Goal: Book appointment/travel/reservation

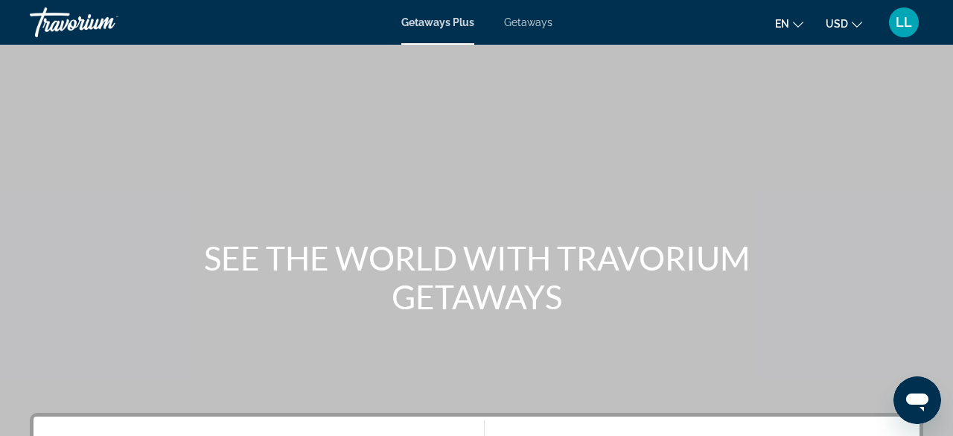
click at [539, 27] on span "Getaways" at bounding box center [528, 22] width 48 height 12
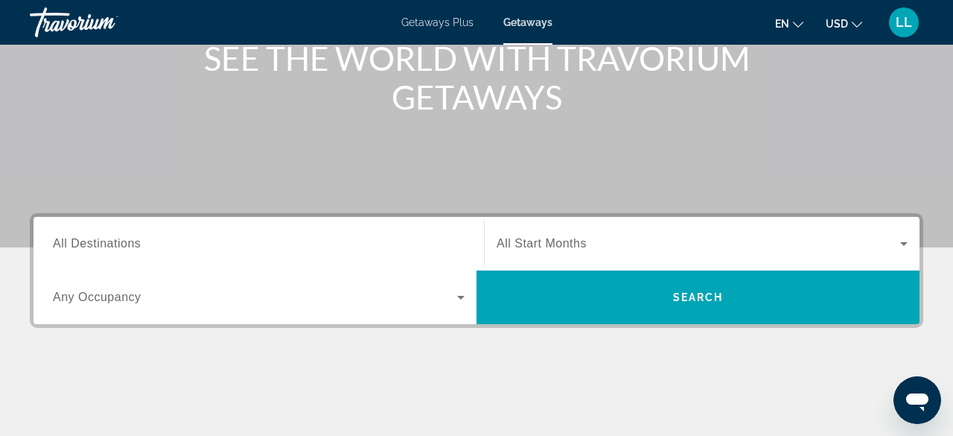
scroll to position [202, 0]
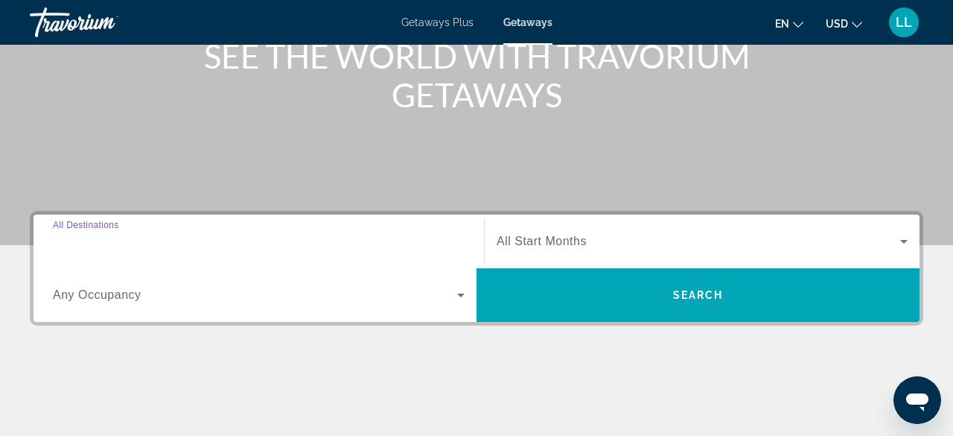
click at [244, 238] on input "Destination All Destinations" at bounding box center [259, 242] width 412 height 18
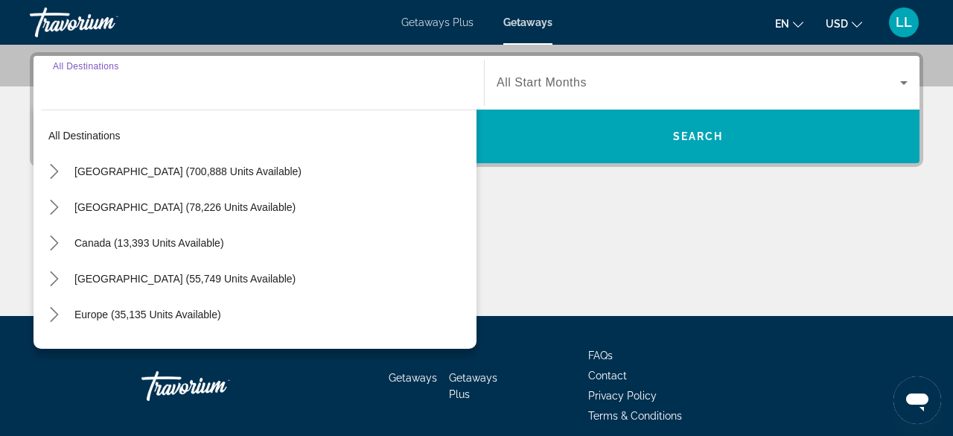
scroll to position [363, 0]
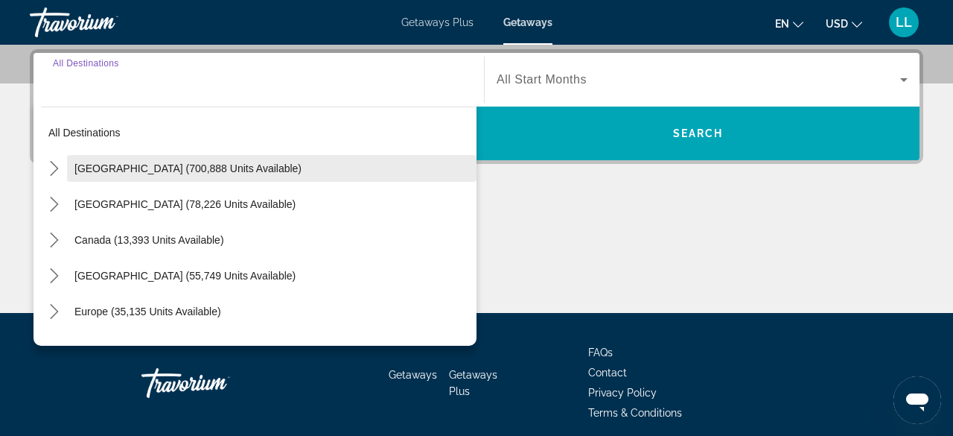
click at [165, 170] on span "[GEOGRAPHIC_DATA] (700,888 units available)" at bounding box center [187, 168] width 227 height 12
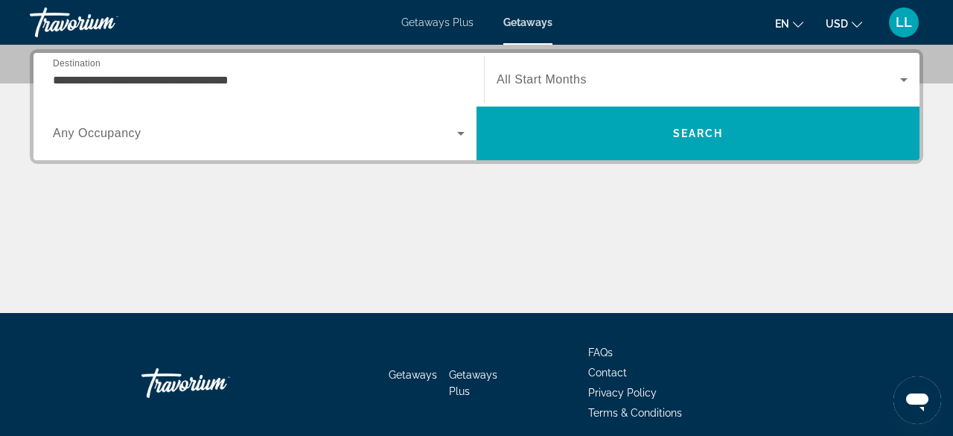
click at [382, 90] on div "**********" at bounding box center [259, 80] width 412 height 42
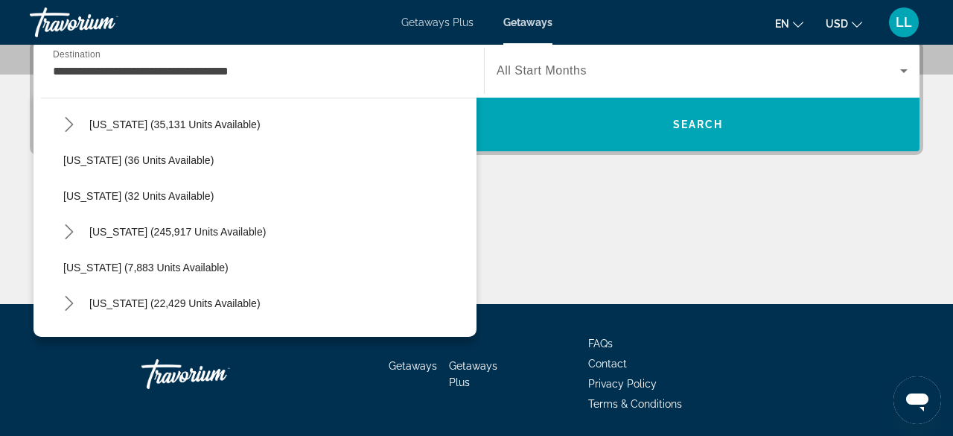
scroll to position [182, 0]
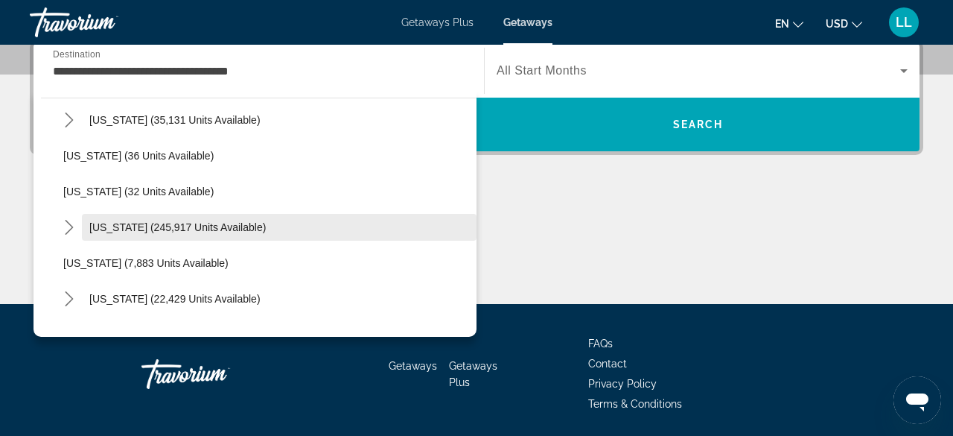
click at [302, 217] on span "Select destination: Florida (245,917 units available)" at bounding box center [279, 227] width 395 height 36
type input "**********"
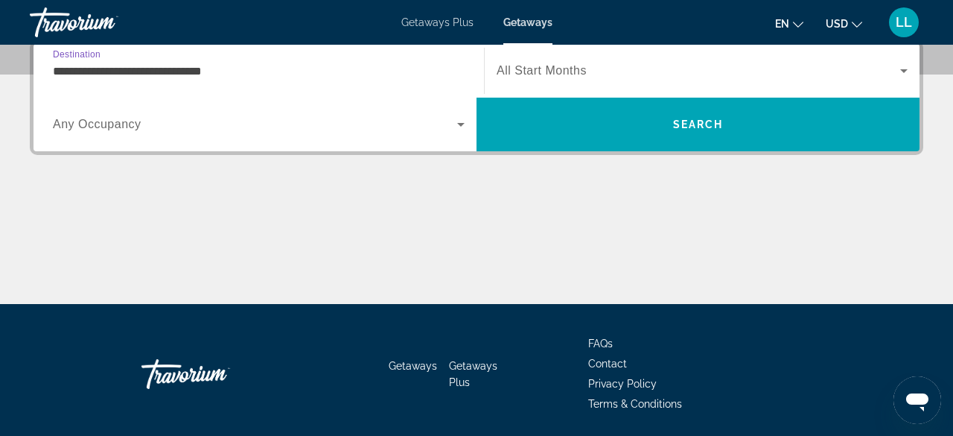
scroll to position [363, 0]
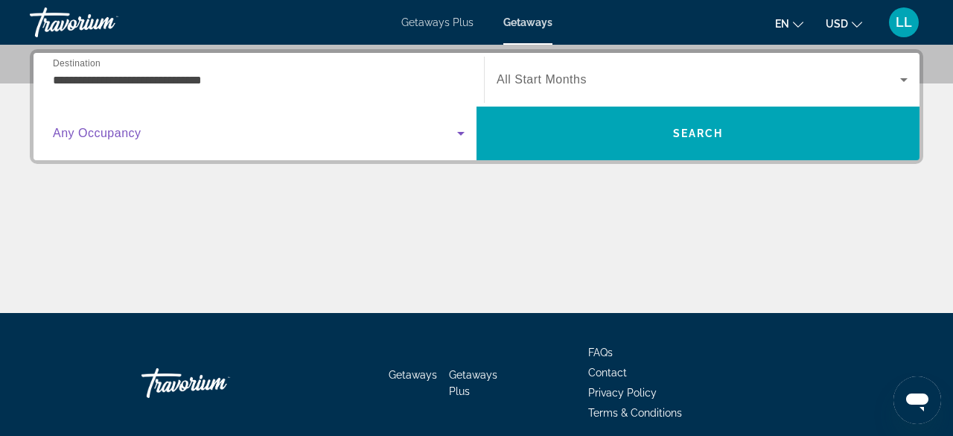
click at [459, 136] on icon "Search widget" at bounding box center [461, 133] width 18 height 18
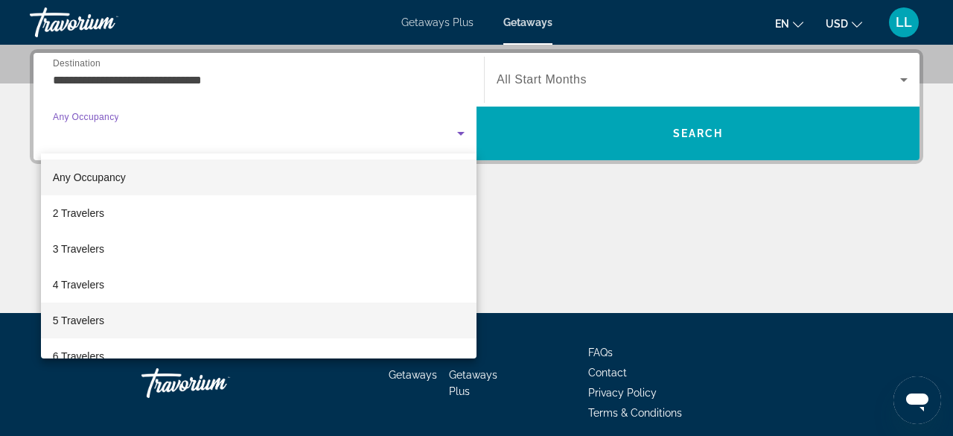
click at [124, 320] on mat-option "5 Travelers" at bounding box center [259, 320] width 436 height 36
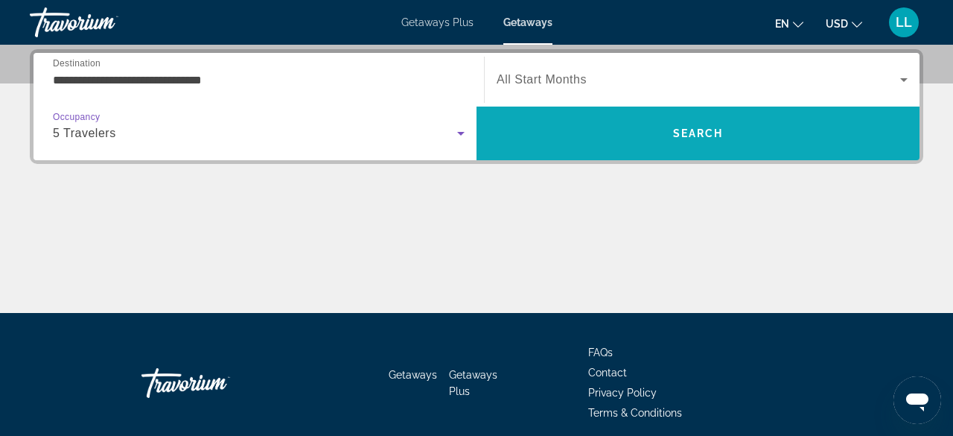
click at [568, 142] on span "Search" at bounding box center [698, 133] width 443 height 36
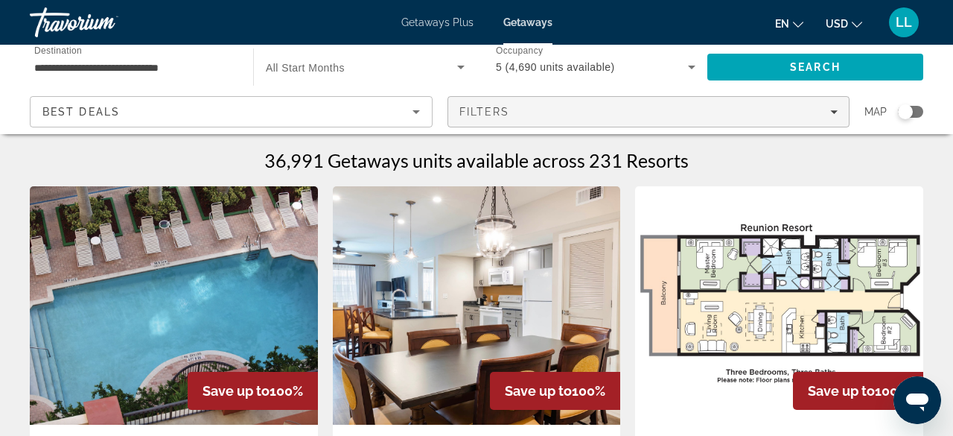
click at [834, 115] on div "Filters" at bounding box center [649, 112] width 379 height 12
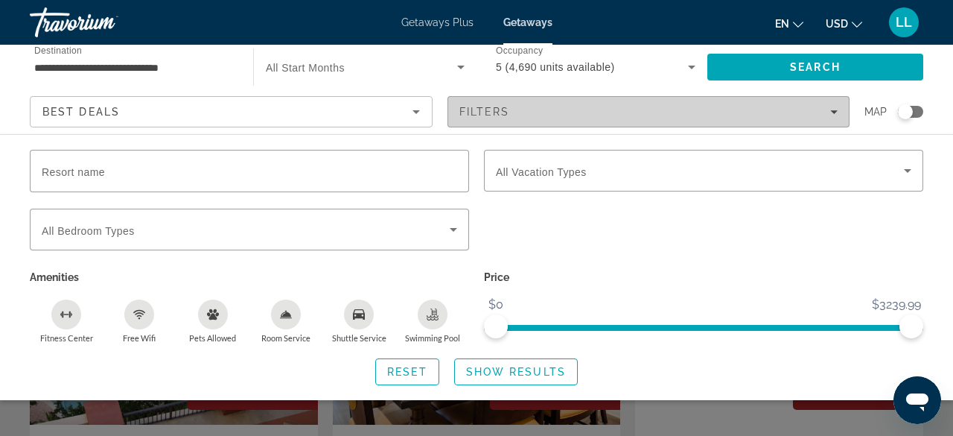
click at [836, 109] on icon "Filters" at bounding box center [834, 111] width 7 height 7
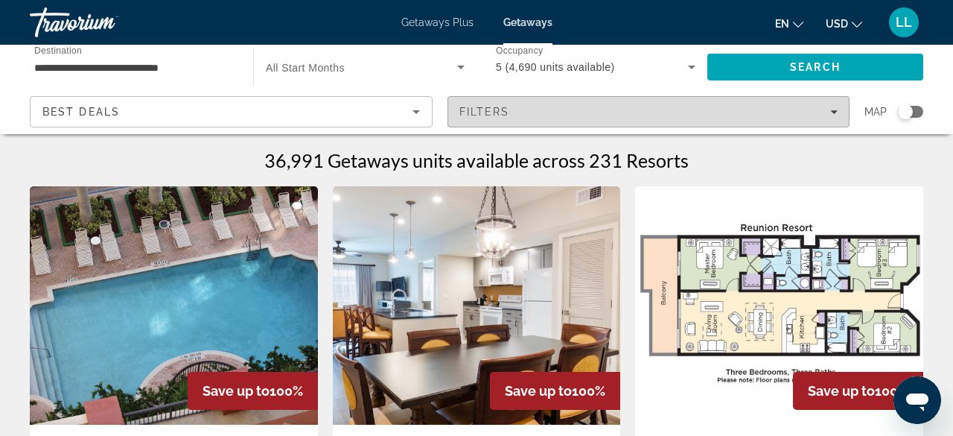
click at [836, 109] on icon "Filters" at bounding box center [834, 111] width 7 height 7
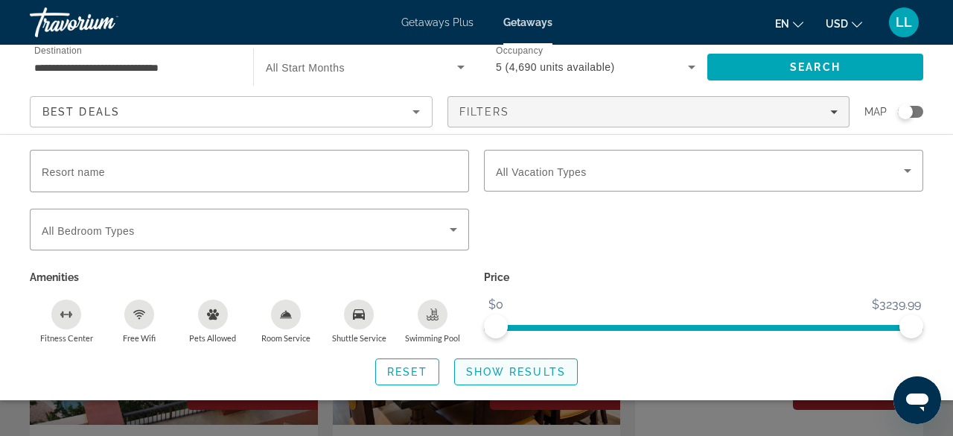
click at [486, 375] on span "Show Results" at bounding box center [516, 372] width 100 height 12
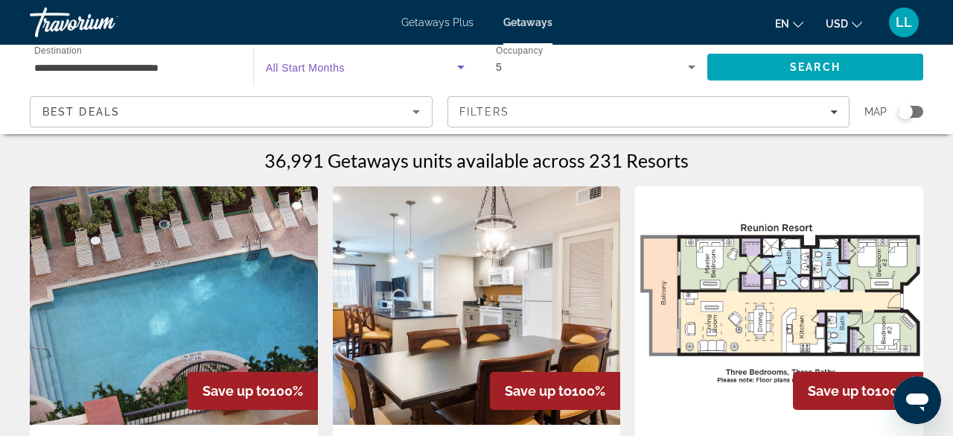
click at [459, 65] on icon "Search widget" at bounding box center [461, 67] width 18 height 18
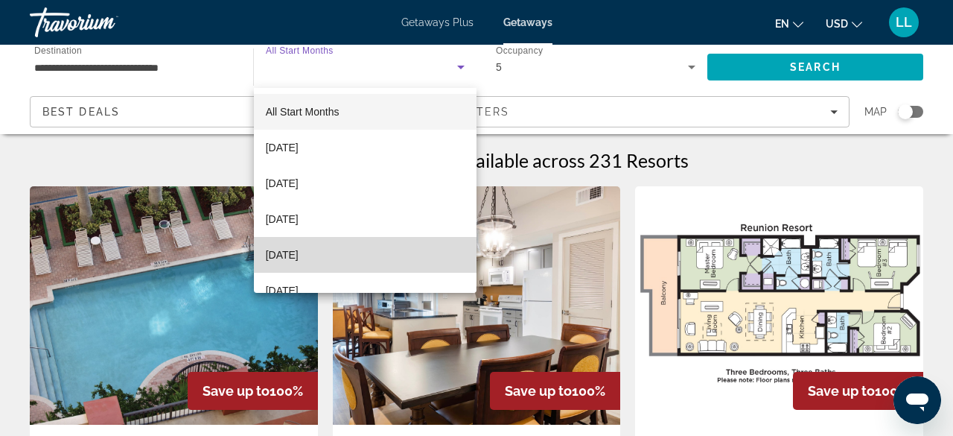
click at [299, 255] on span "[DATE]" at bounding box center [282, 255] width 33 height 18
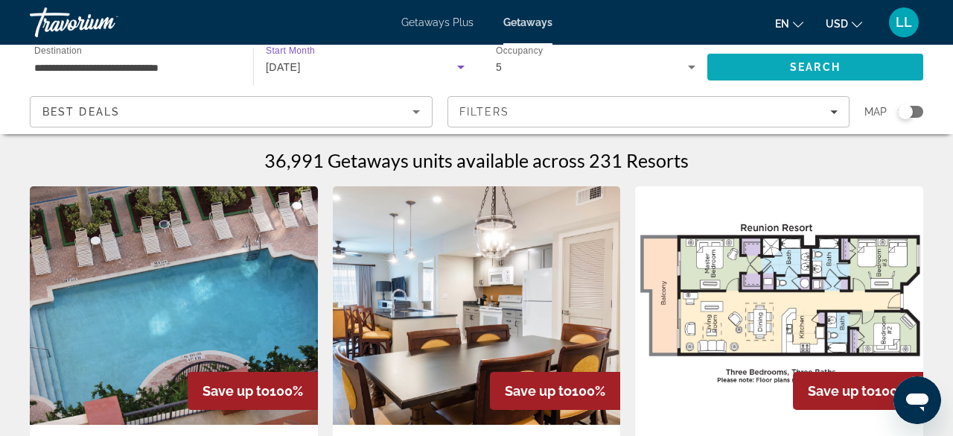
click at [809, 68] on span "Search" at bounding box center [815, 67] width 51 height 12
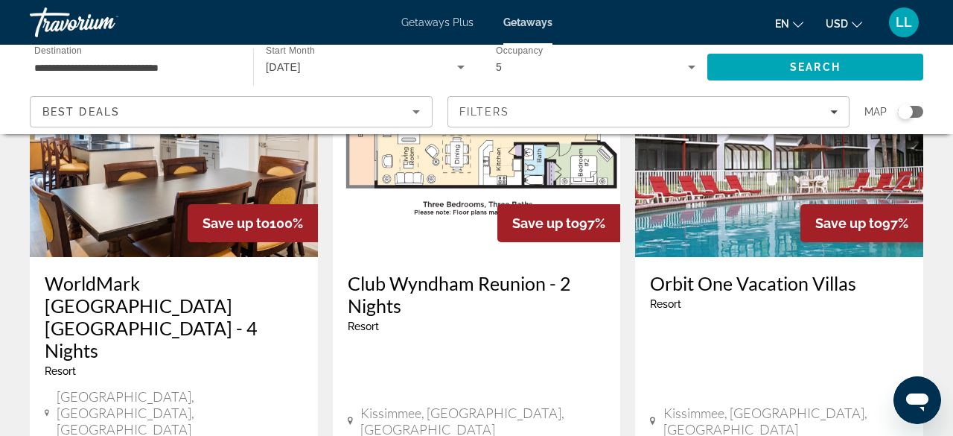
scroll to position [1944, 0]
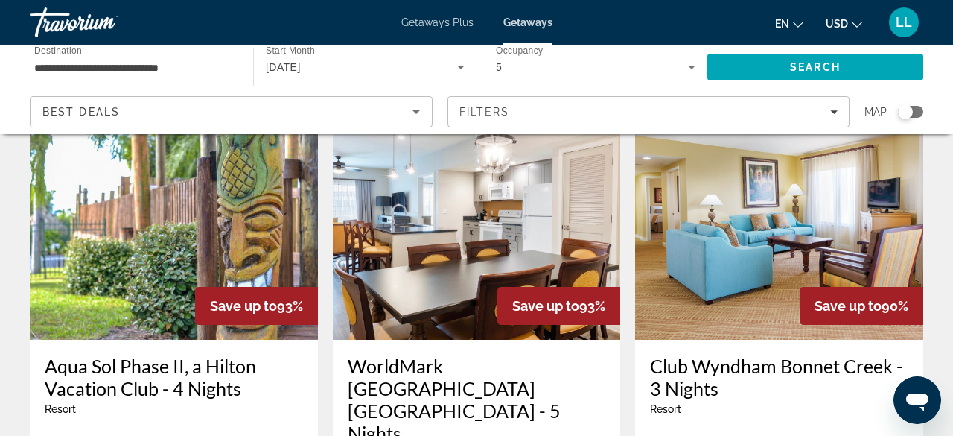
scroll to position [1256, 0]
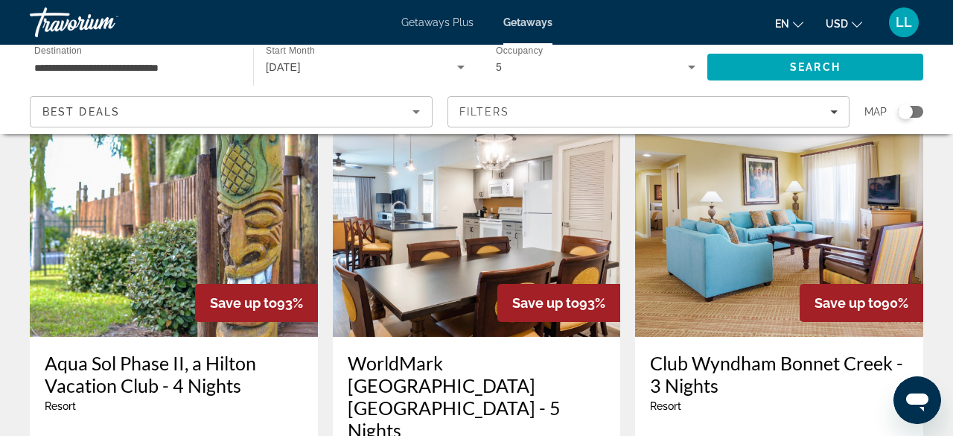
click at [136, 228] on img "Main content" at bounding box center [174, 217] width 288 height 238
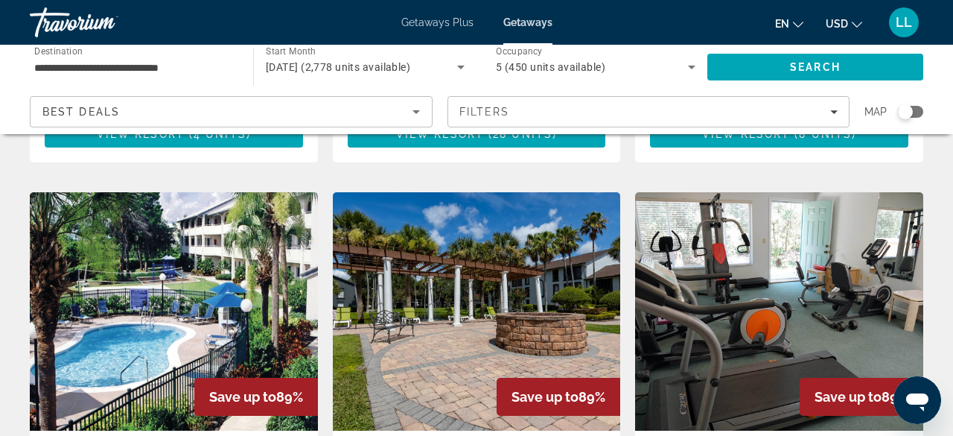
scroll to position [1759, 0]
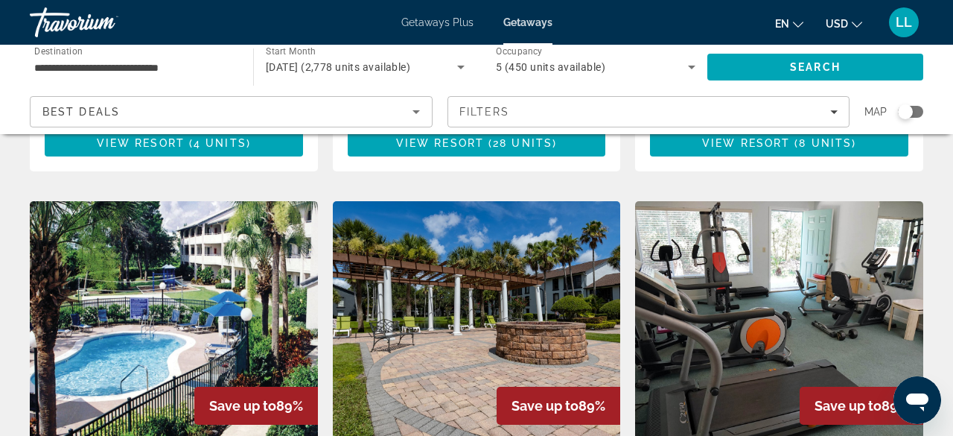
click at [108, 201] on img "Main content" at bounding box center [174, 320] width 288 height 238
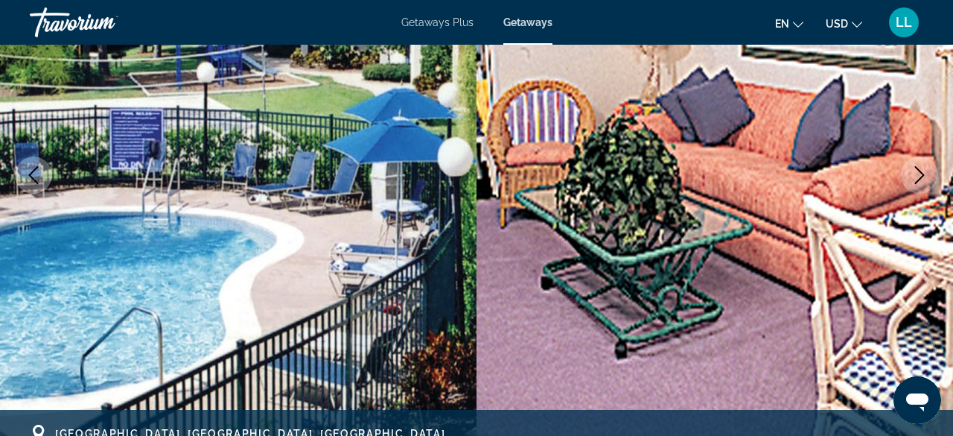
scroll to position [97, 0]
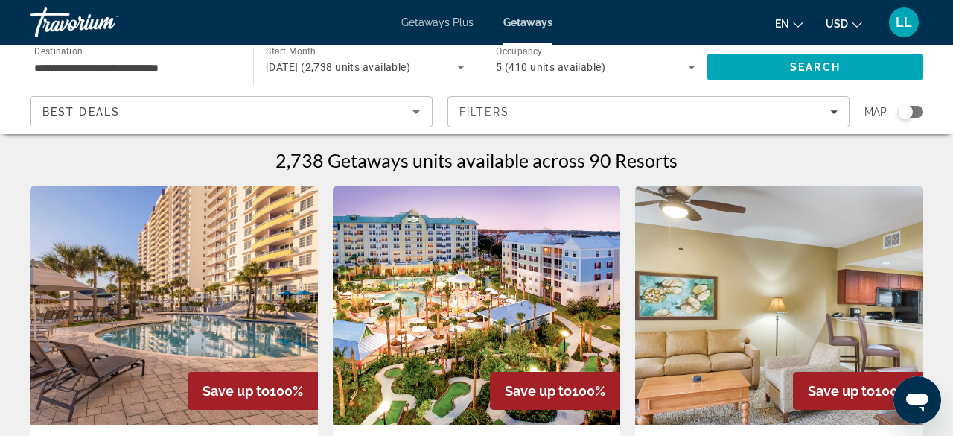
click at [464, 68] on icon "Search widget" at bounding box center [461, 67] width 18 height 18
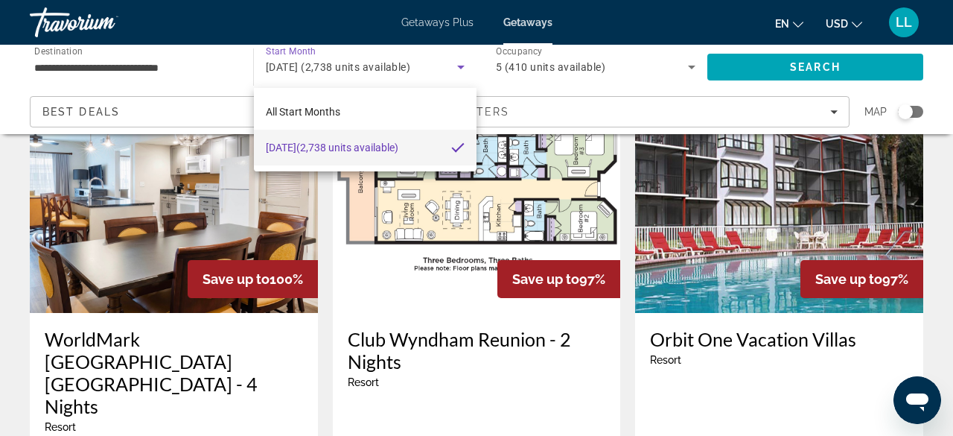
scroll to position [1999, 0]
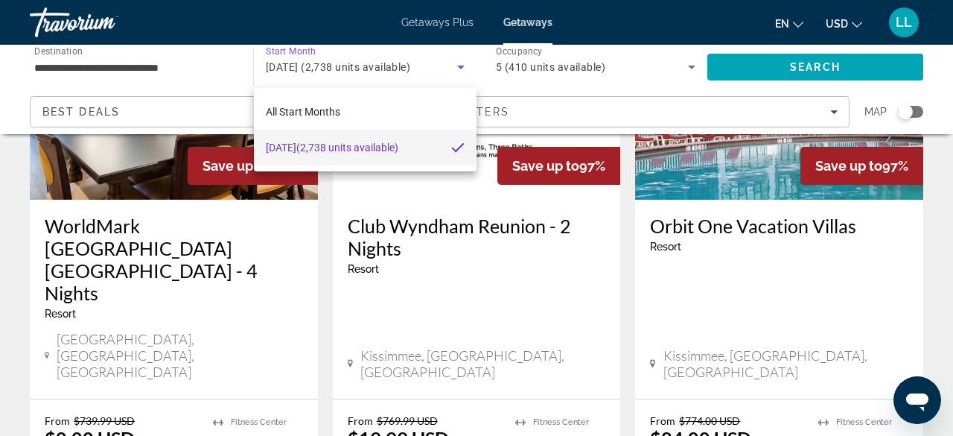
click at [477, 312] on div at bounding box center [476, 218] width 953 height 436
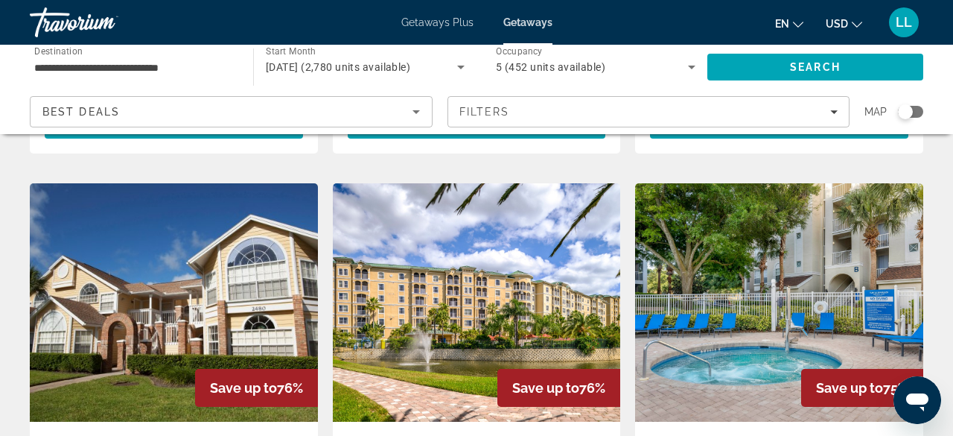
scroll to position [1123, 0]
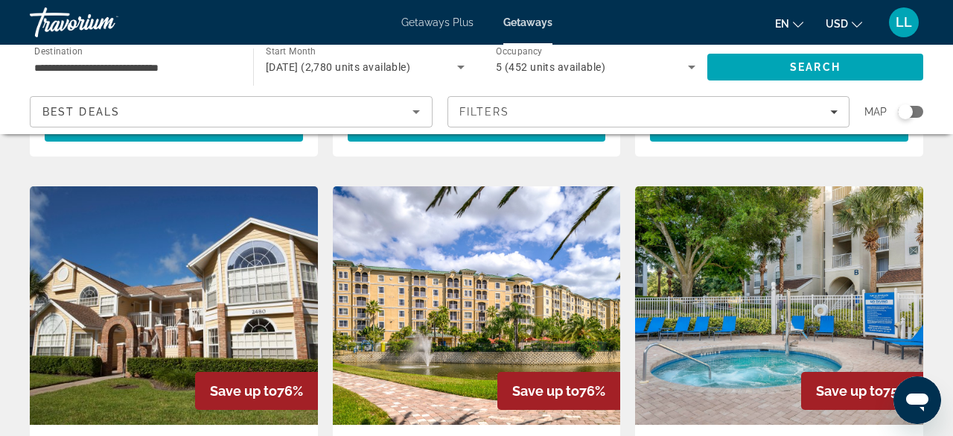
click at [831, 186] on img "Main content" at bounding box center [779, 305] width 288 height 238
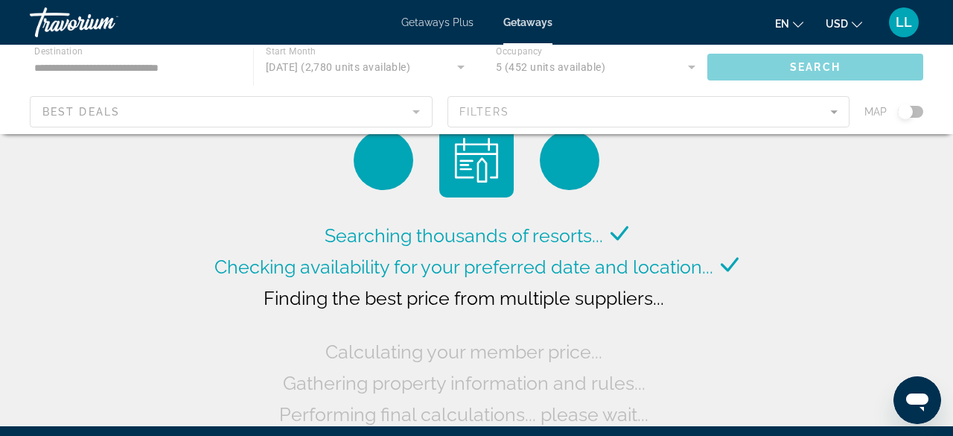
click at [428, 23] on span "Getaways Plus" at bounding box center [437, 22] width 72 height 12
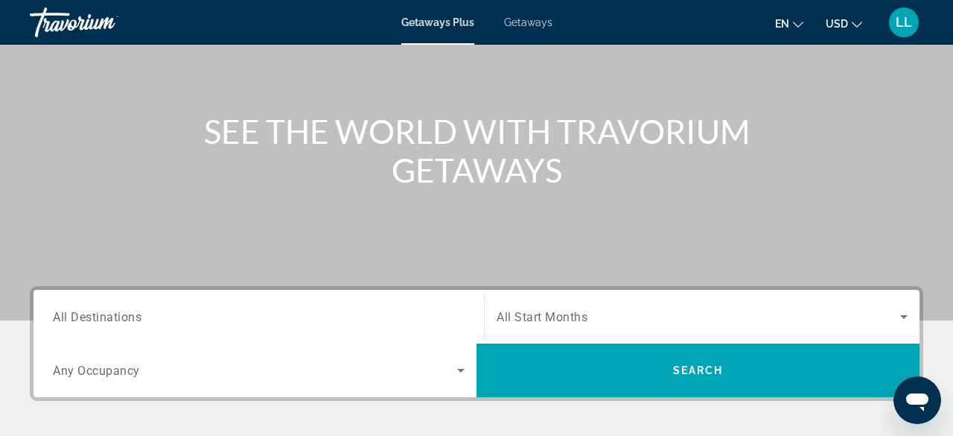
scroll to position [168, 0]
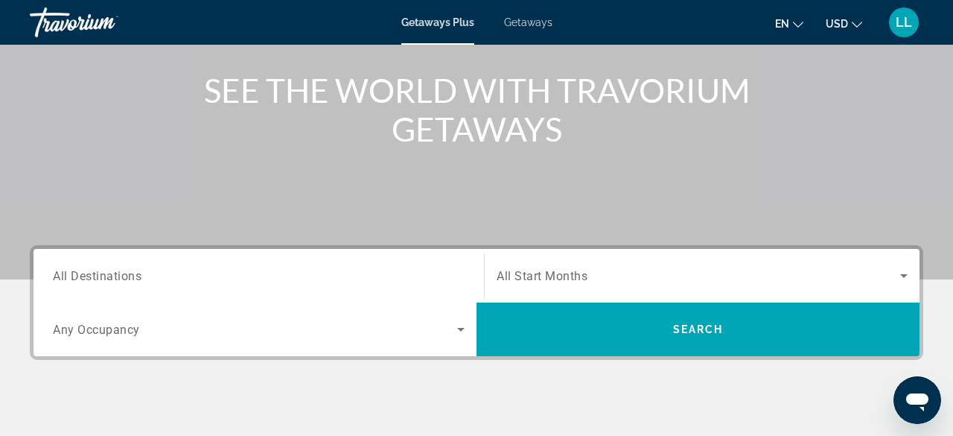
click at [297, 261] on div "Search widget" at bounding box center [259, 276] width 412 height 42
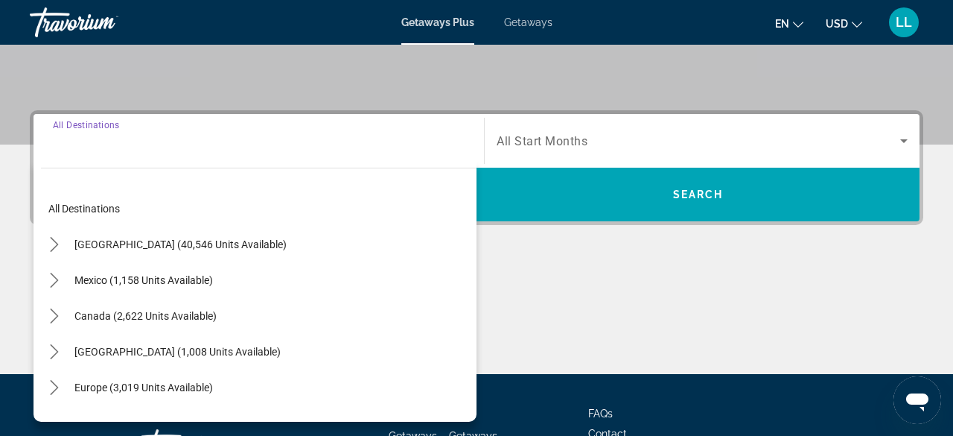
scroll to position [363, 0]
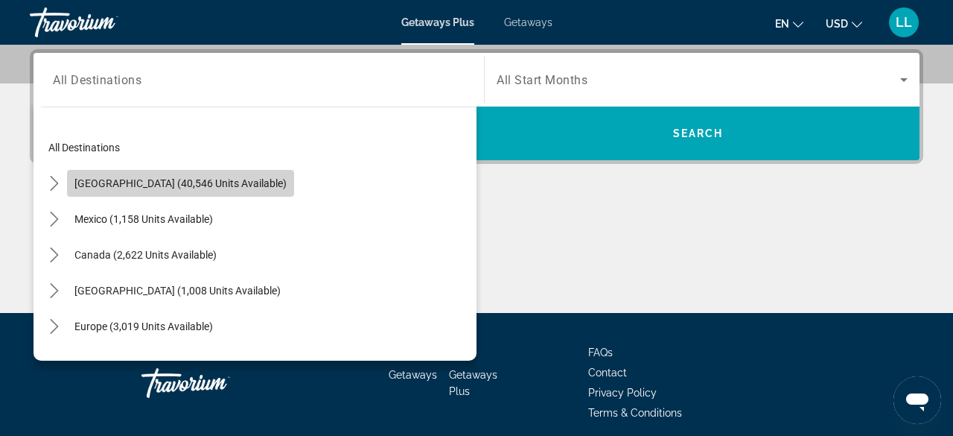
click at [200, 174] on span "Select destination: United States (40,546 units available)" at bounding box center [180, 183] width 227 height 36
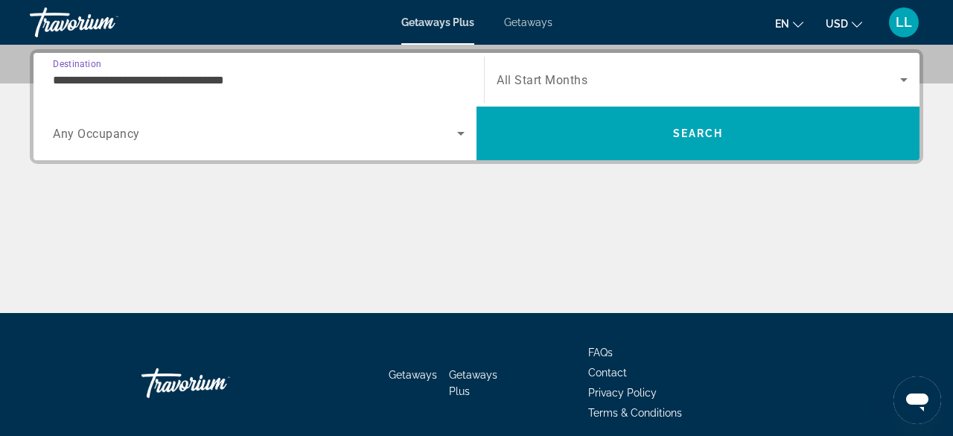
click at [288, 89] on div "**********" at bounding box center [259, 80] width 412 height 42
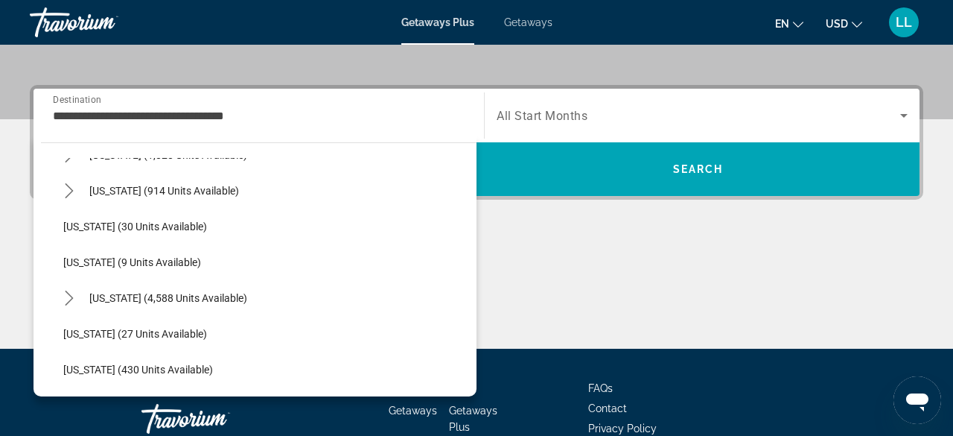
scroll to position [175, 0]
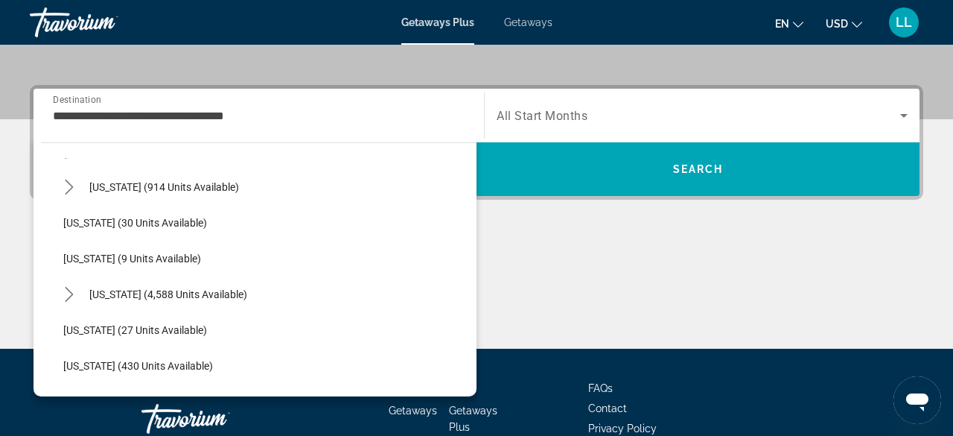
click at [310, 290] on div "[US_STATE] (4,588 units available)" at bounding box center [266, 294] width 421 height 36
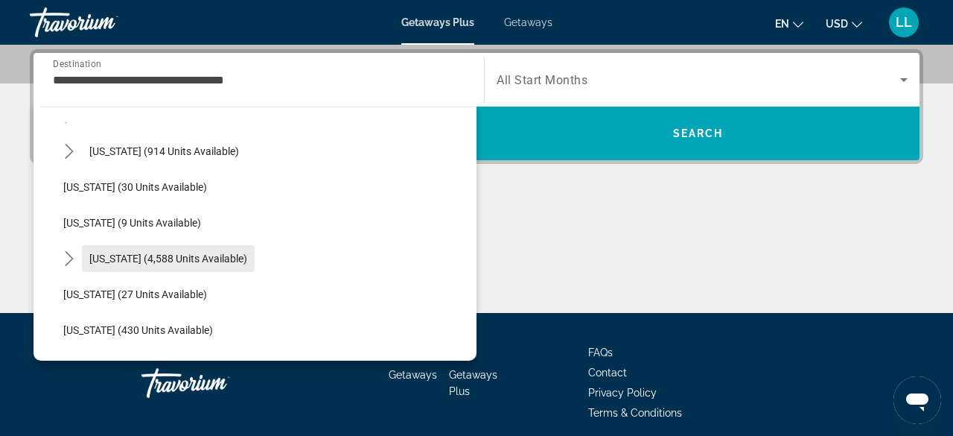
click at [185, 255] on span "[US_STATE] (4,588 units available)" at bounding box center [168, 259] width 158 height 12
type input "**********"
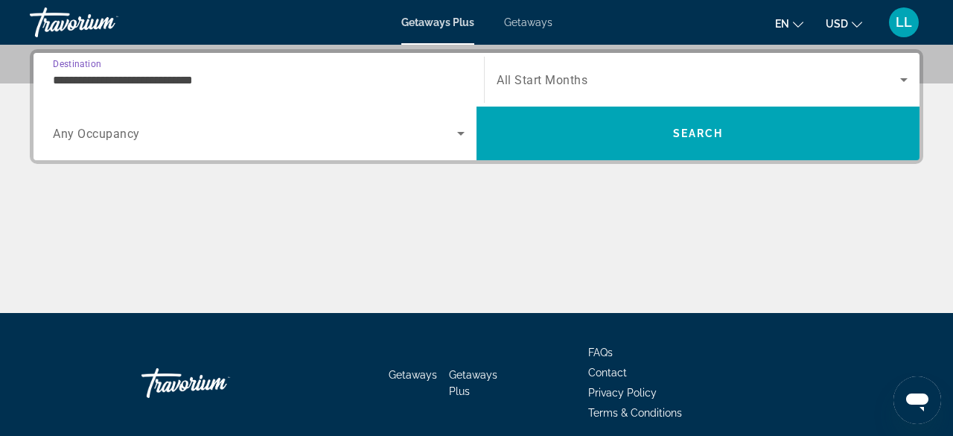
click at [276, 141] on span "Search widget" at bounding box center [255, 133] width 404 height 18
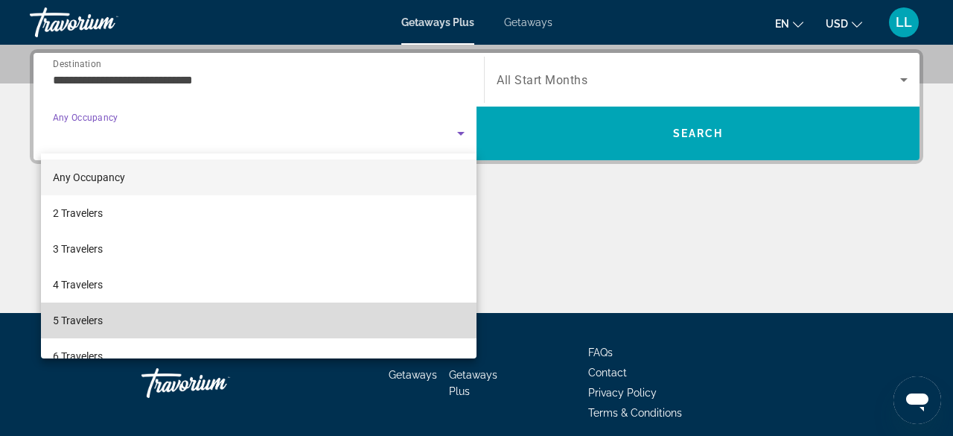
click at [139, 316] on mat-option "5 Travelers" at bounding box center [259, 320] width 436 height 36
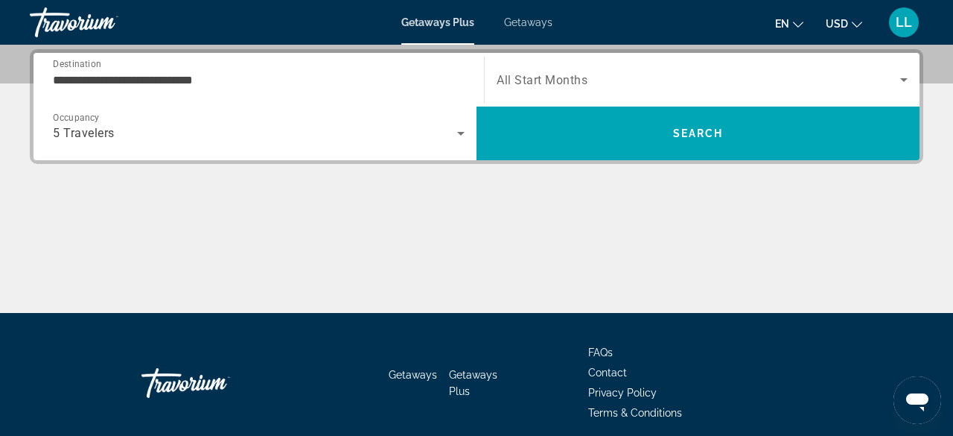
click at [652, 89] on div "Search widget" at bounding box center [702, 80] width 411 height 42
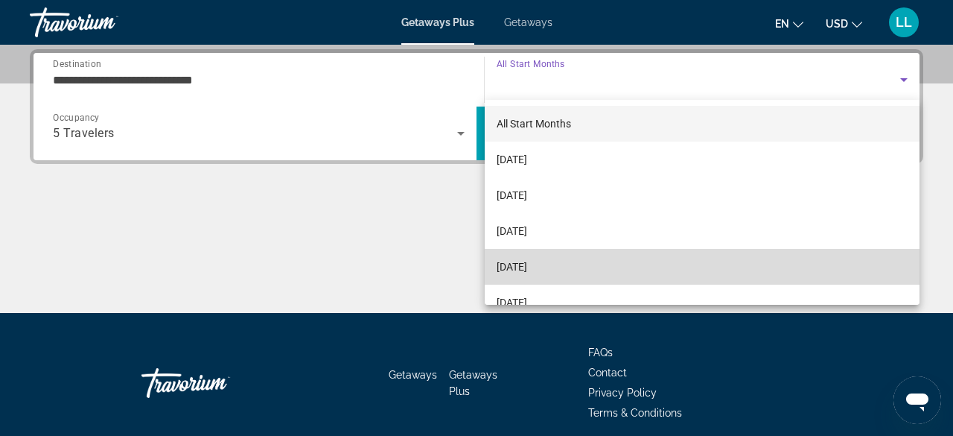
click at [527, 271] on span "[DATE]" at bounding box center [512, 267] width 31 height 18
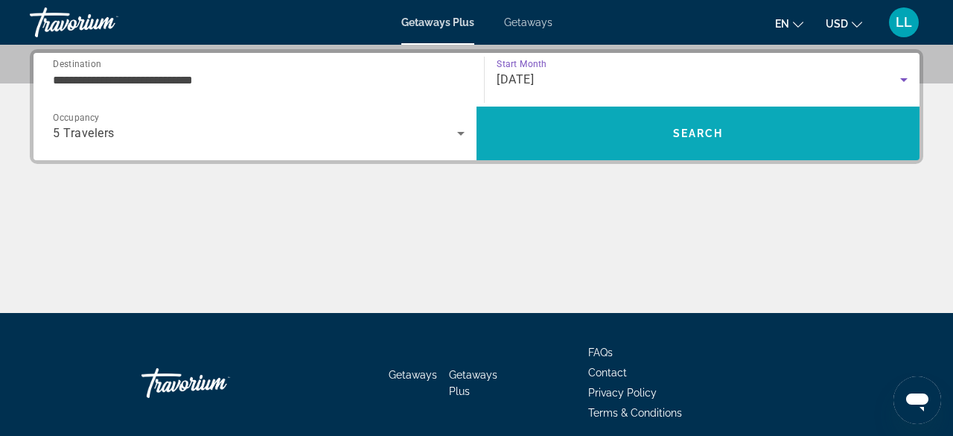
click at [663, 113] on span "Search" at bounding box center [698, 134] width 443 height 54
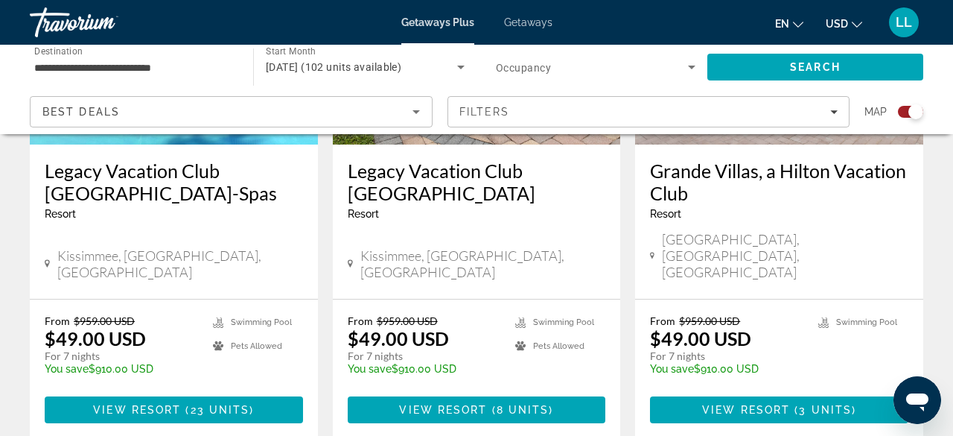
scroll to position [752, 0]
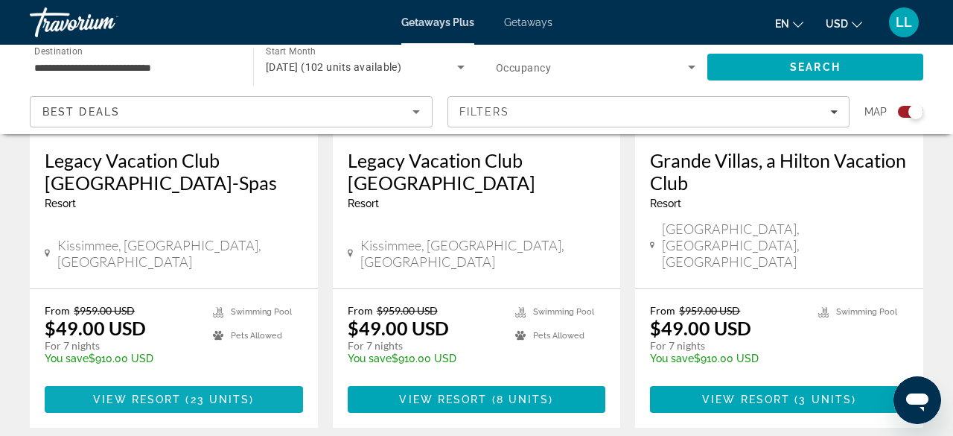
click at [216, 381] on span "Main content" at bounding box center [174, 399] width 258 height 36
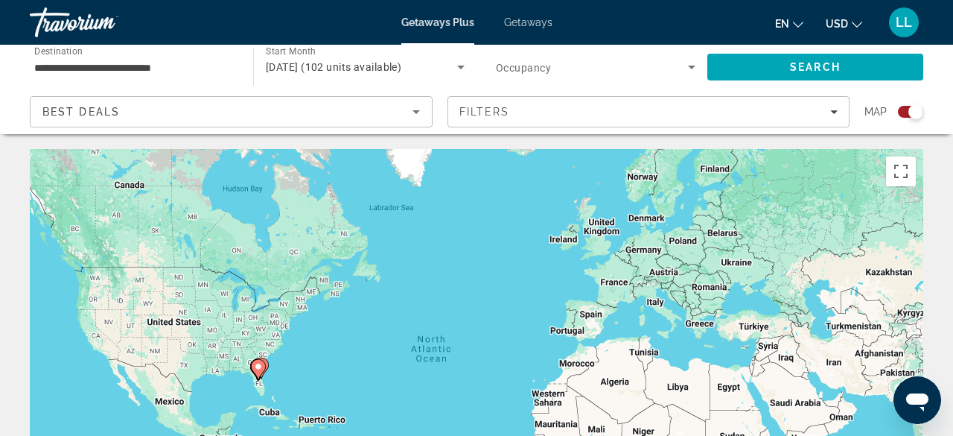
click at [401, 69] on span "[DATE] (102 units available)" at bounding box center [334, 67] width 136 height 12
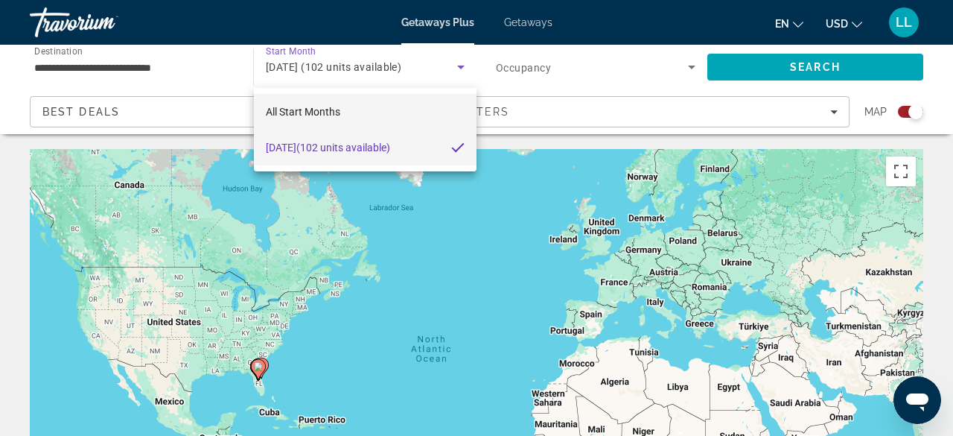
click at [361, 115] on mat-option "All Start Months" at bounding box center [365, 112] width 223 height 36
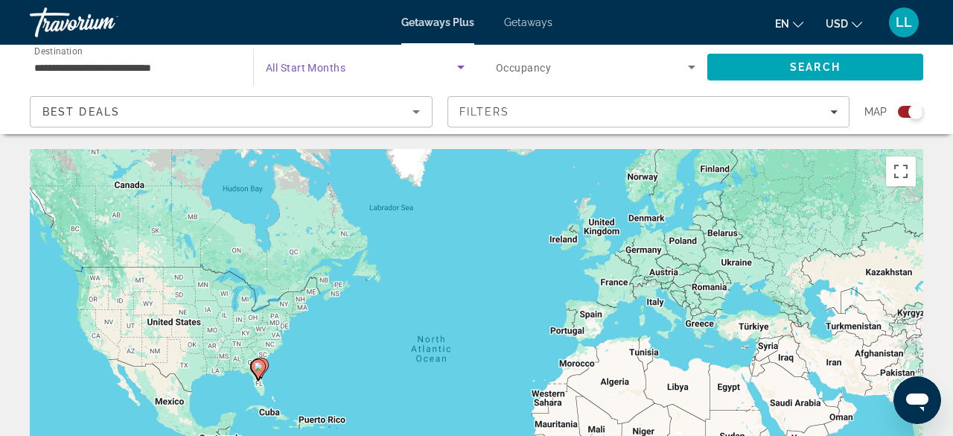
click at [360, 67] on span "Search widget" at bounding box center [361, 67] width 191 height 18
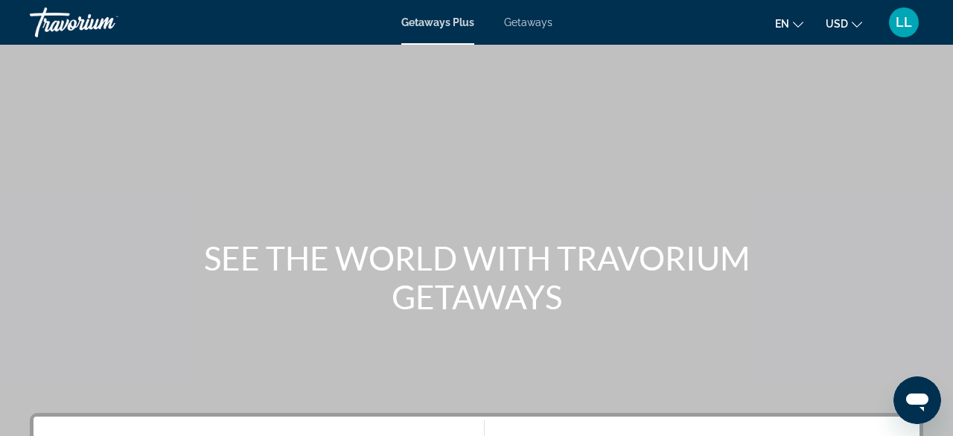
click at [417, 25] on span "Getaways Plus" at bounding box center [437, 22] width 73 height 12
click at [417, 24] on span "Getaways Plus" at bounding box center [437, 22] width 73 height 12
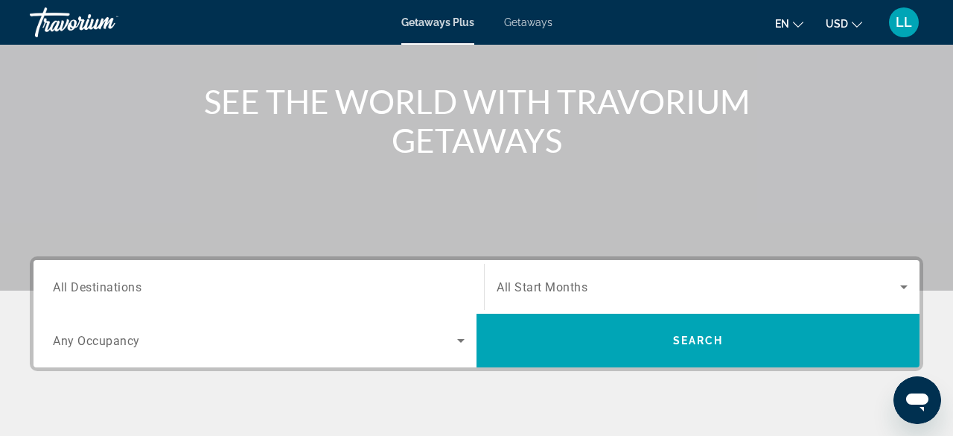
scroll to position [159, 0]
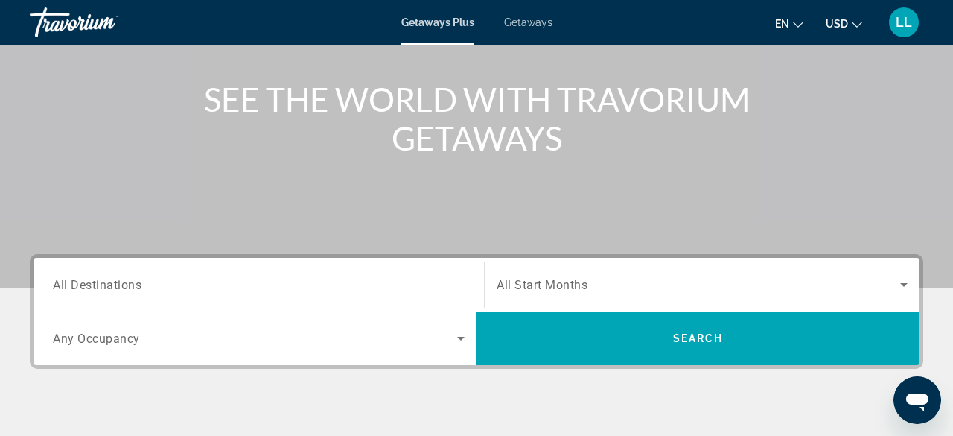
click at [559, 282] on span "All Start Months" at bounding box center [542, 285] width 91 height 14
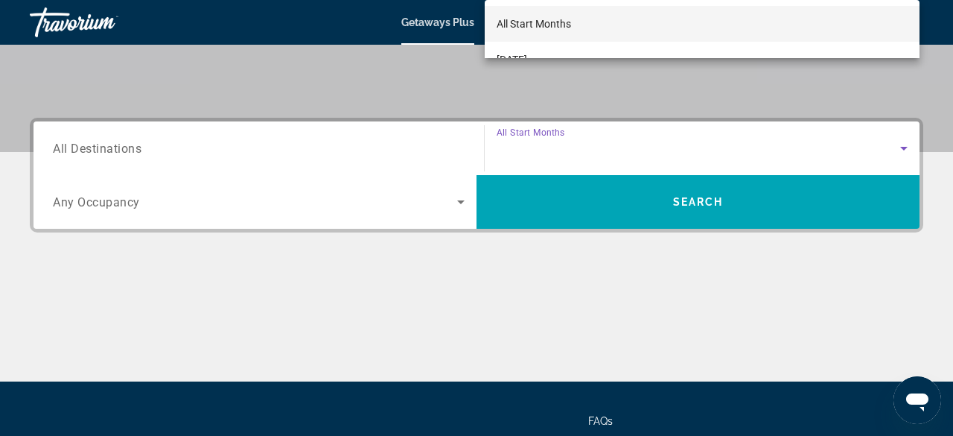
scroll to position [289, 0]
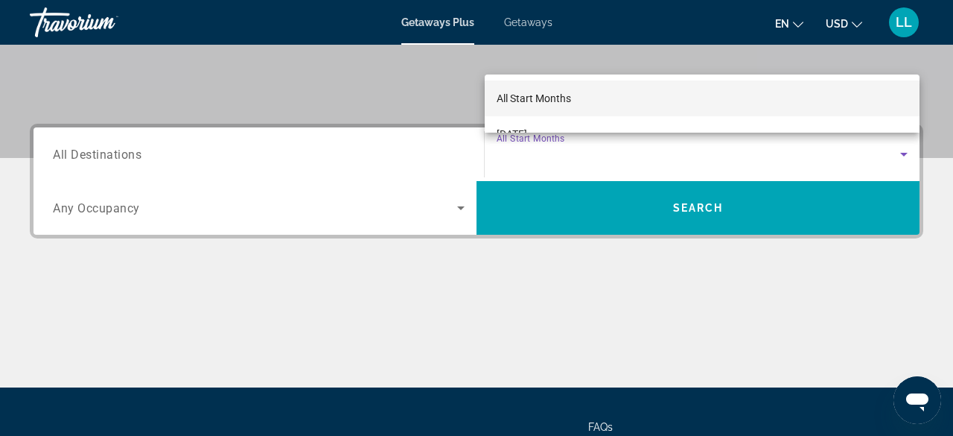
click at [906, 155] on div at bounding box center [476, 218] width 953 height 436
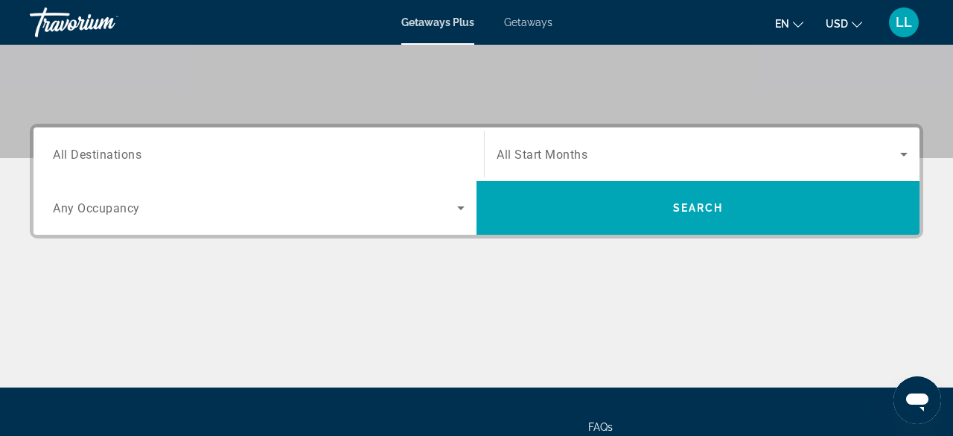
click at [413, 164] on div "Search widget" at bounding box center [259, 154] width 412 height 42
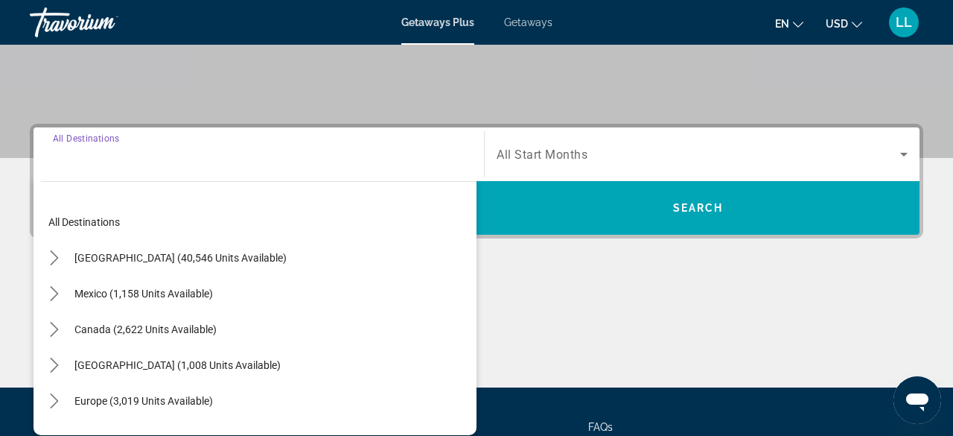
scroll to position [363, 0]
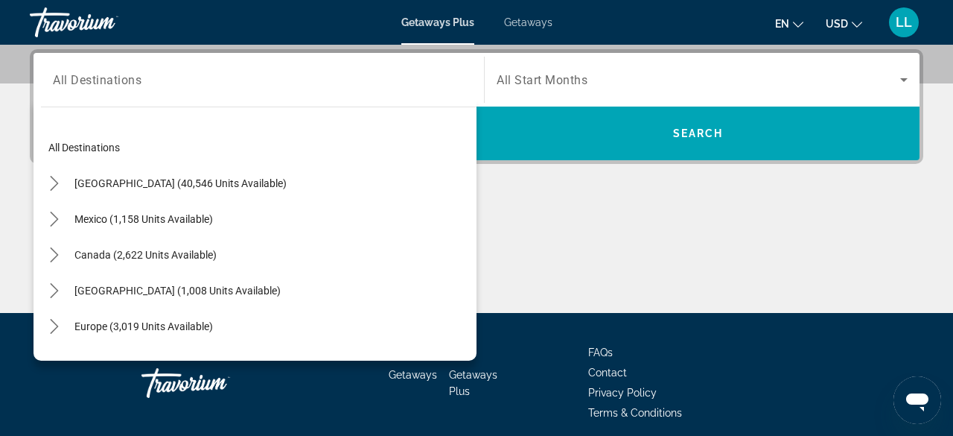
click at [265, 183] on div "[GEOGRAPHIC_DATA] (40,546 units available)" at bounding box center [259, 183] width 436 height 36
click at [264, 183] on div "[GEOGRAPHIC_DATA] (40,546 units available)" at bounding box center [259, 183] width 436 height 36
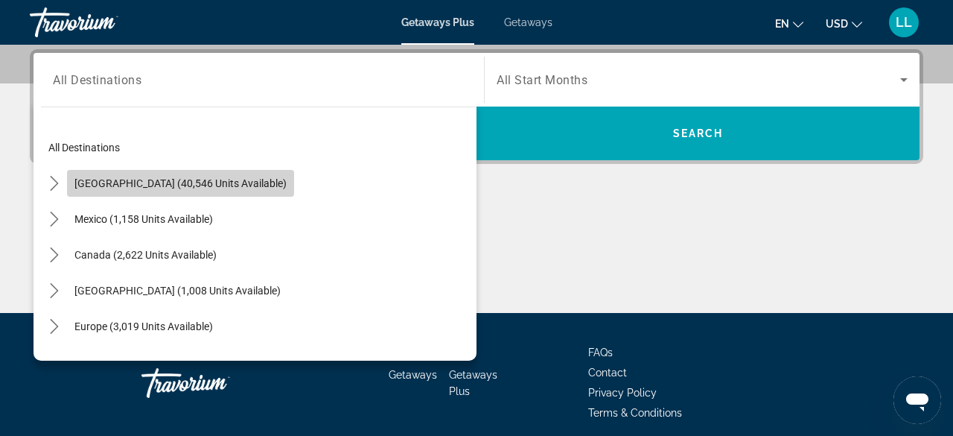
click at [217, 184] on span "[GEOGRAPHIC_DATA] (40,546 units available)" at bounding box center [180, 183] width 212 height 12
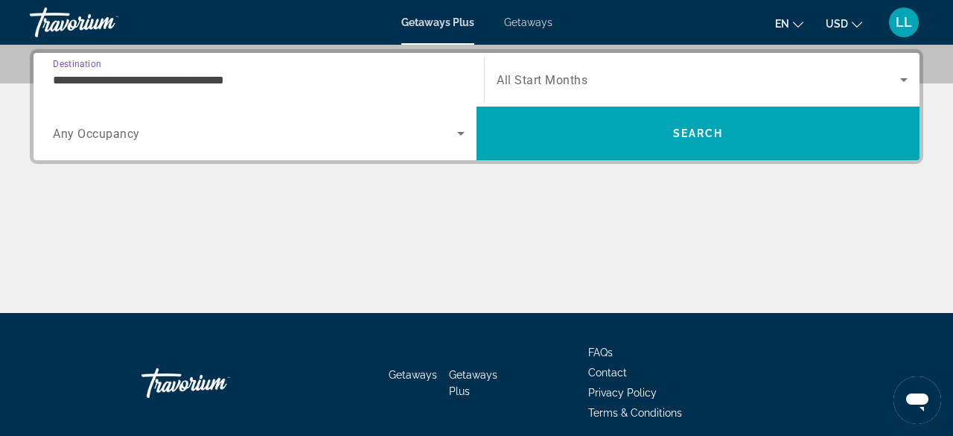
click at [293, 87] on input "**********" at bounding box center [259, 81] width 412 height 18
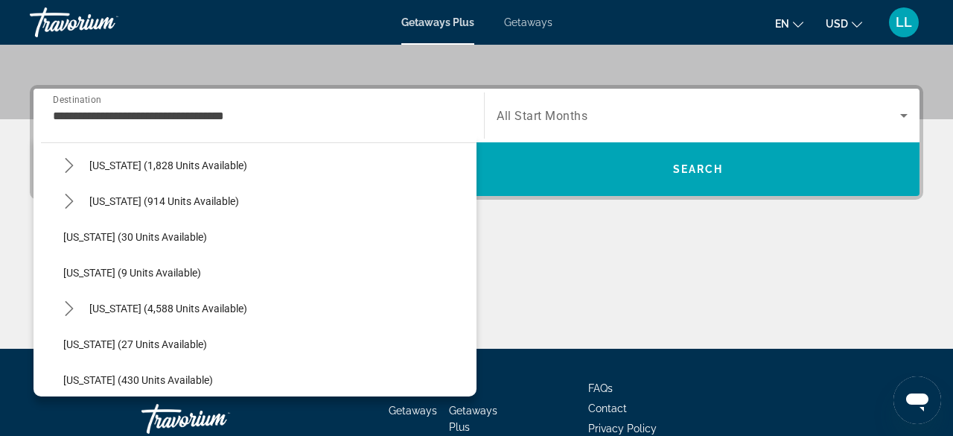
scroll to position [165, 0]
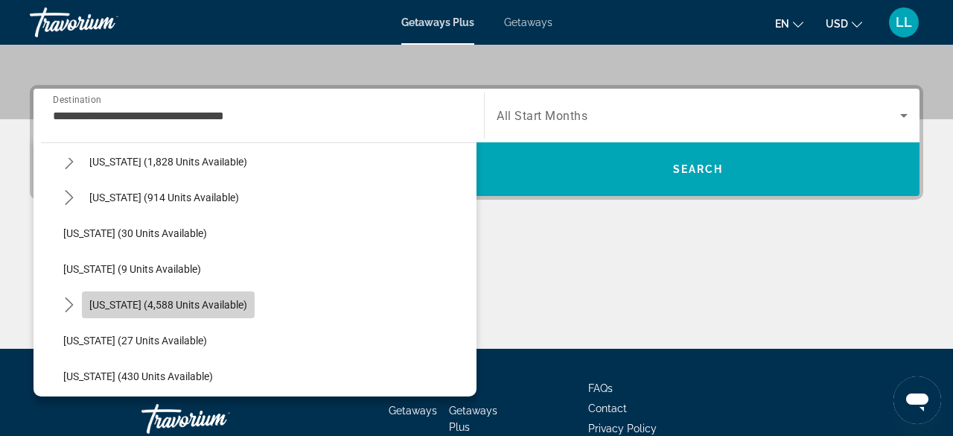
click at [231, 294] on span "Select destination: Florida (4,588 units available)" at bounding box center [168, 305] width 173 height 36
type input "**********"
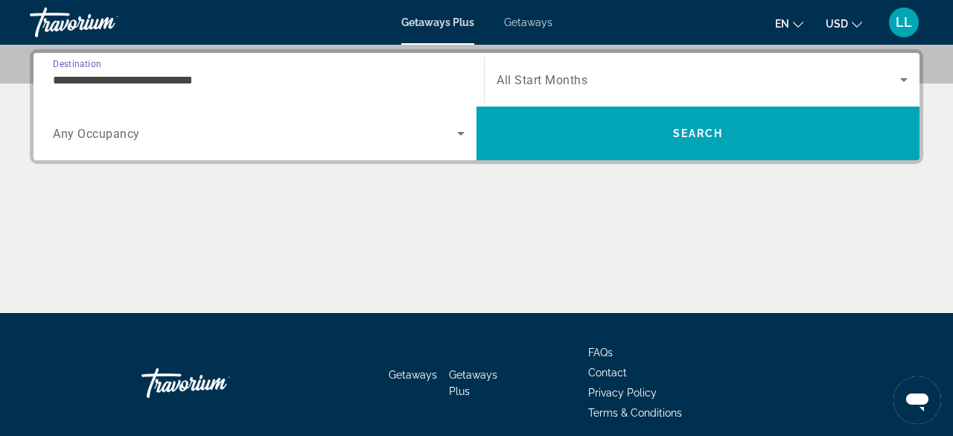
scroll to position [363, 0]
click at [282, 136] on span "Search widget" at bounding box center [255, 133] width 404 height 18
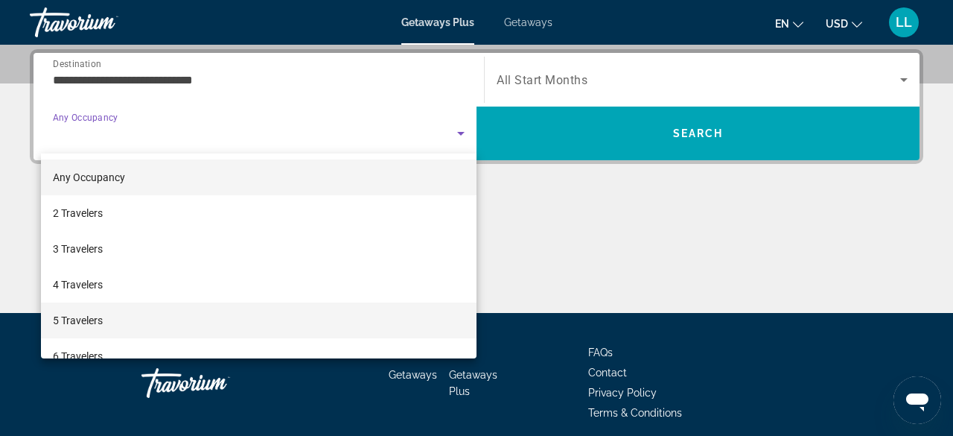
click at [131, 314] on mat-option "5 Travelers" at bounding box center [259, 320] width 436 height 36
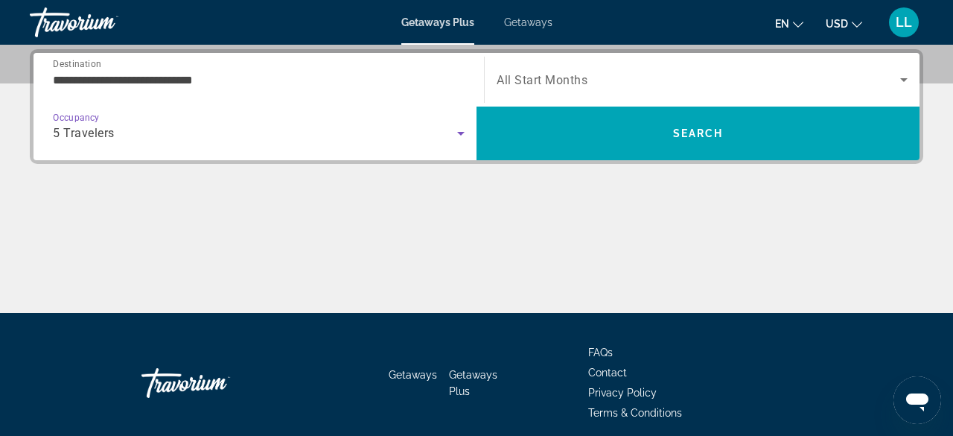
click at [639, 92] on div "Search widget" at bounding box center [702, 80] width 411 height 42
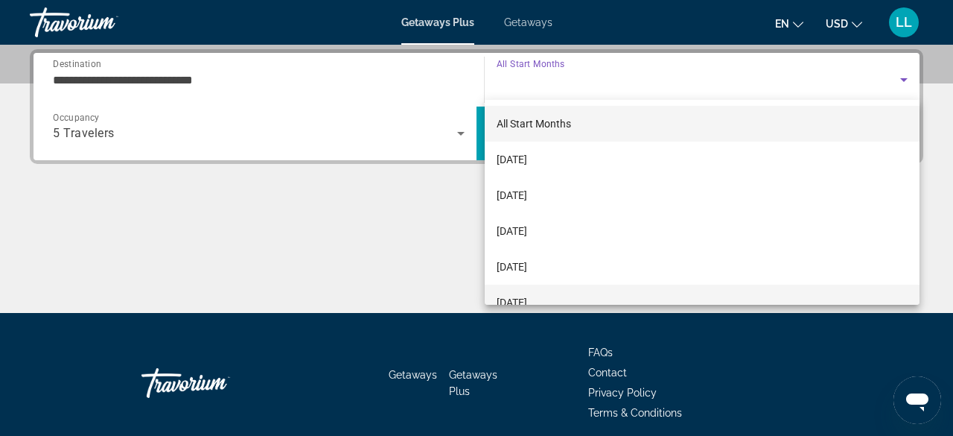
click at [527, 294] on span "[DATE]" at bounding box center [512, 302] width 31 height 18
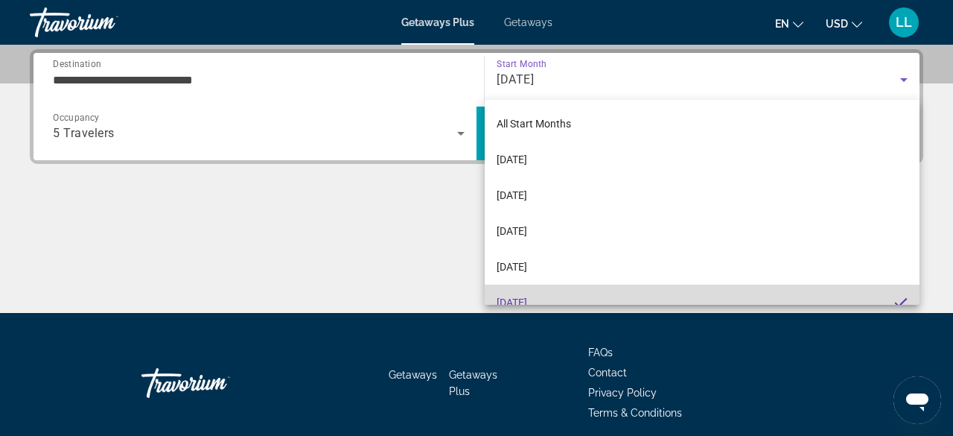
scroll to position [16, 0]
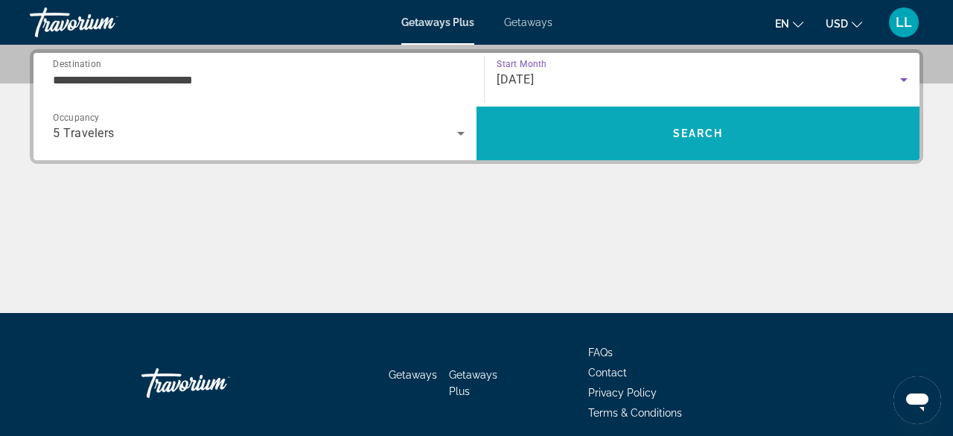
click at [644, 150] on span "Search" at bounding box center [698, 134] width 443 height 54
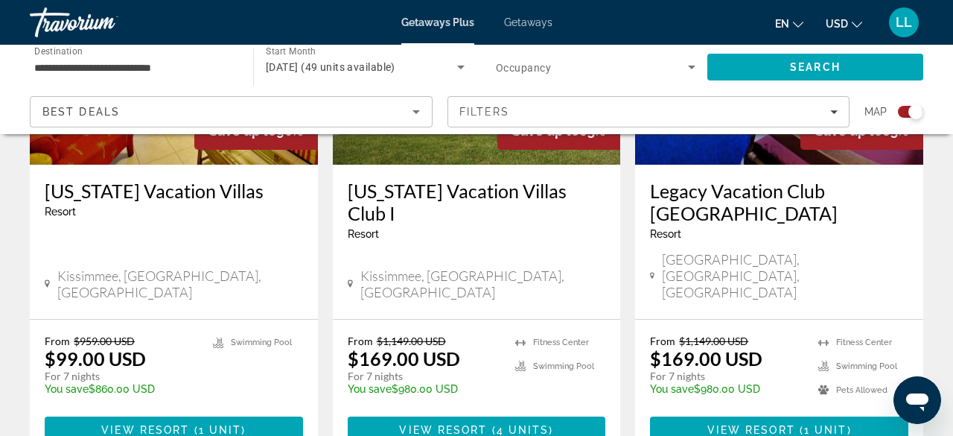
scroll to position [2387, 0]
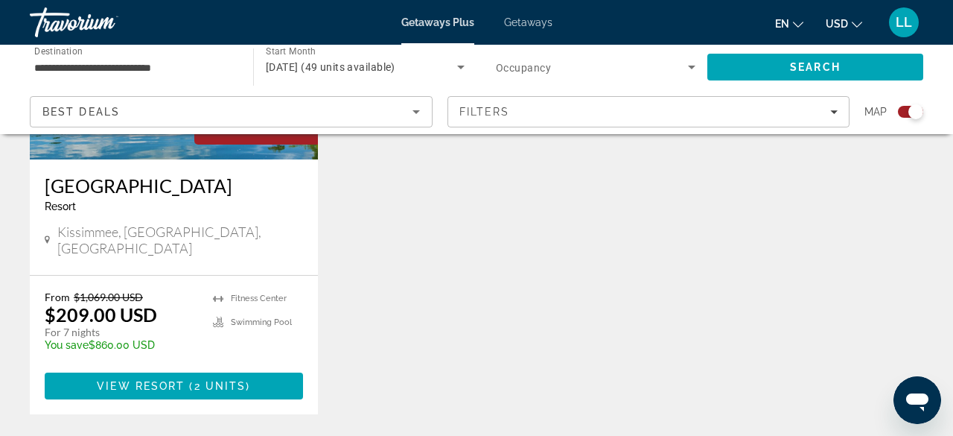
scroll to position [728, 0]
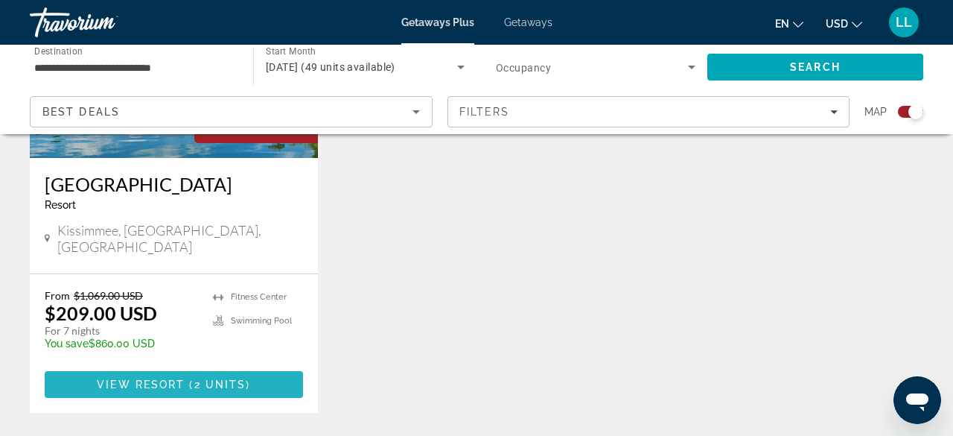
click at [244, 373] on span "Main content" at bounding box center [174, 384] width 258 height 36
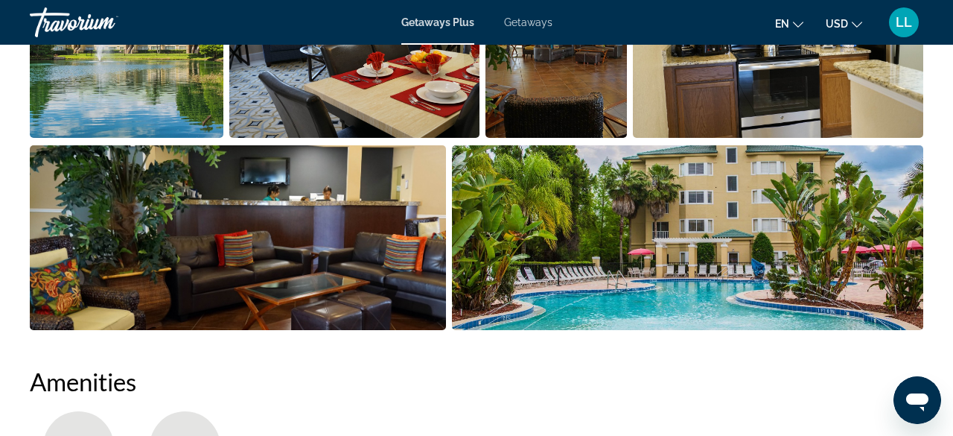
scroll to position [966, 0]
